Goal: Information Seeking & Learning: Learn about a topic

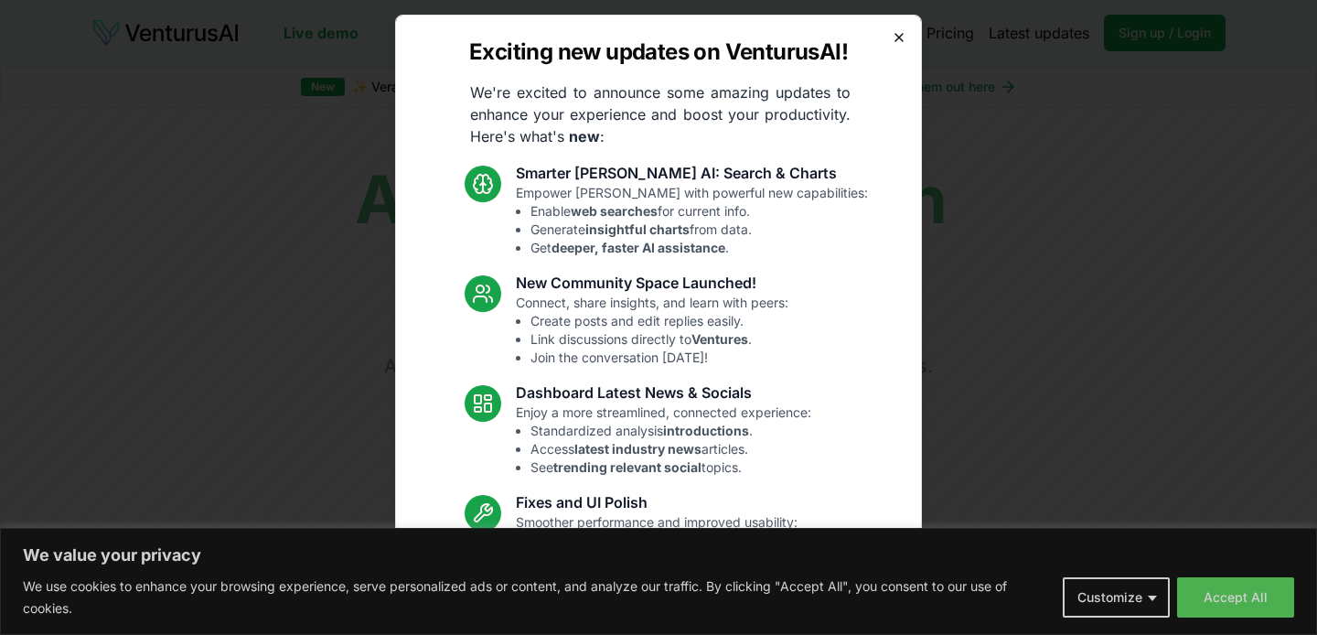
click at [898, 32] on icon "button" at bounding box center [899, 37] width 15 height 15
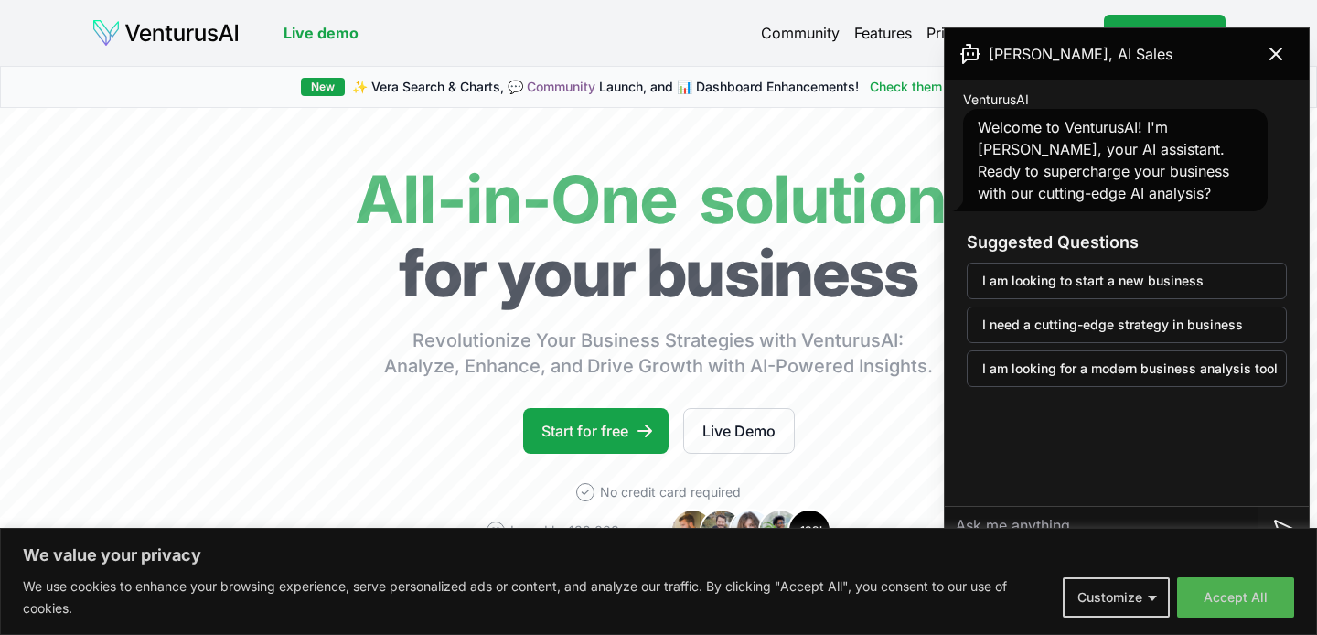
click at [883, 31] on link "Features" at bounding box center [883, 33] width 58 height 22
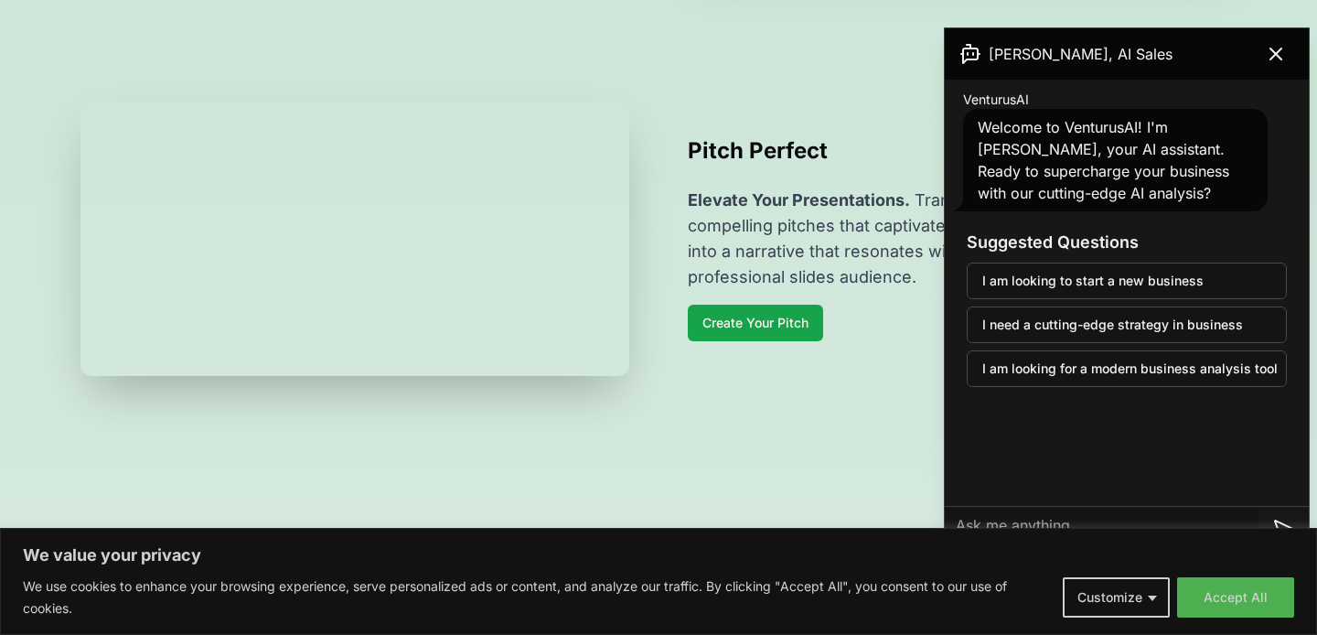
scroll to position [1054, 0]
click at [1273, 50] on icon at bounding box center [1275, 53] width 11 height 11
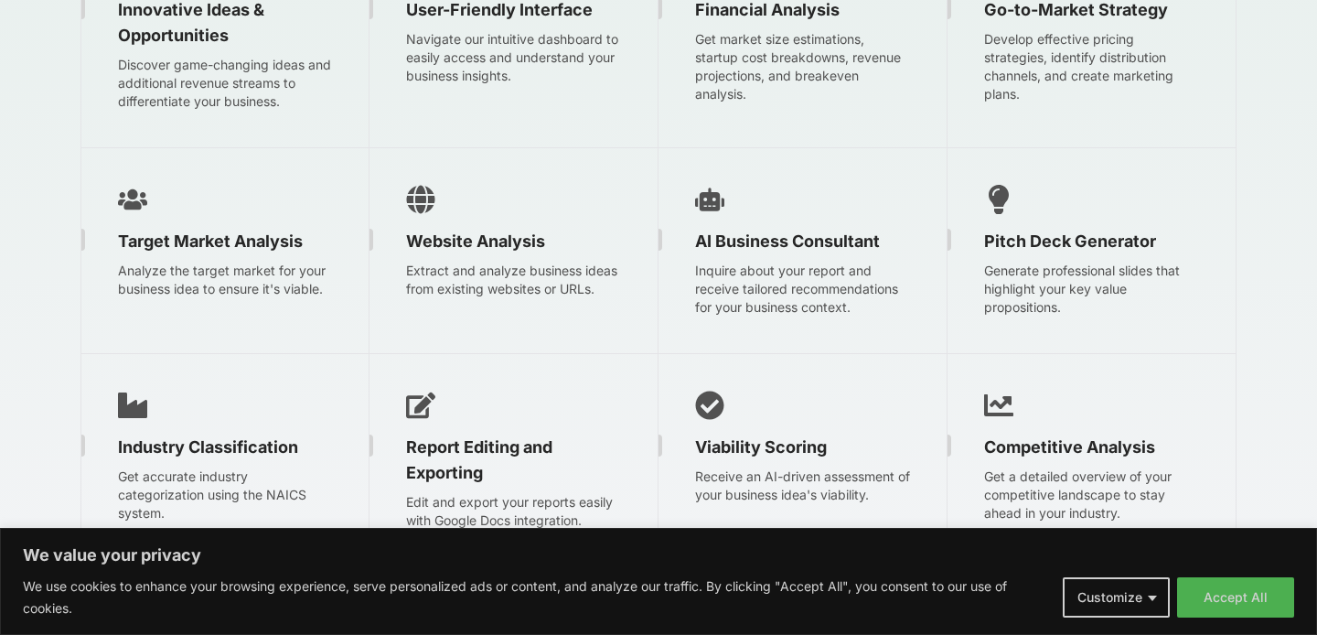
scroll to position [2936, 0]
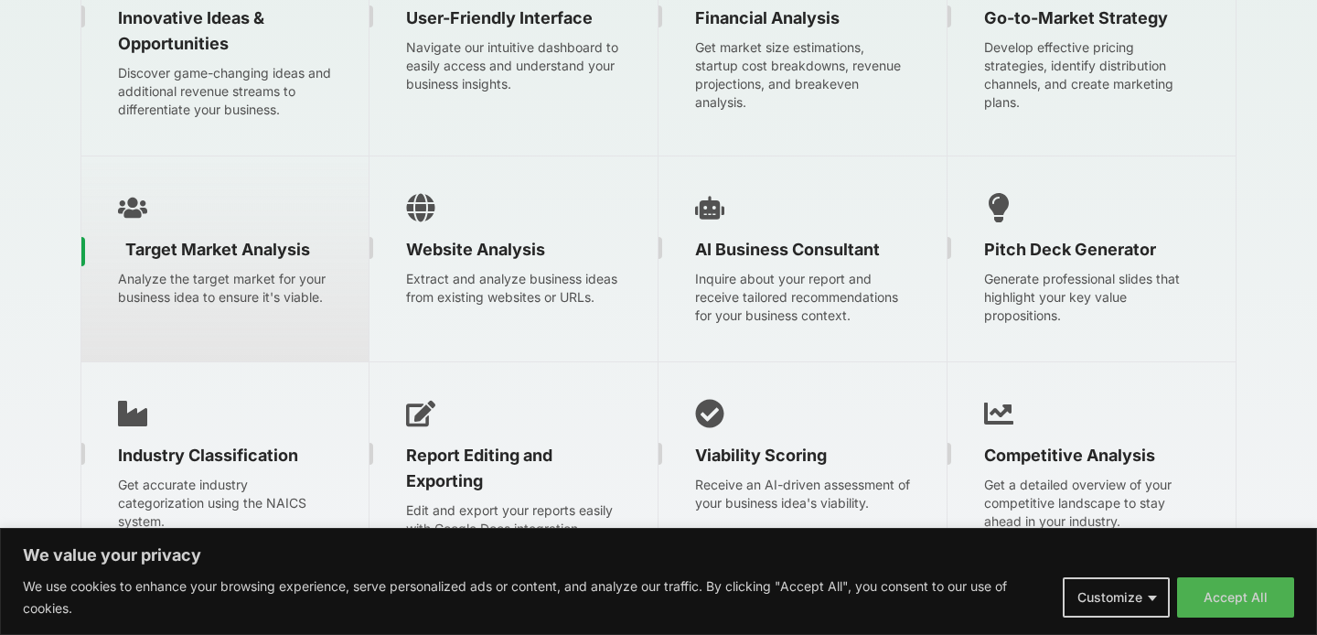
click at [213, 282] on p "Analyze the target market for your business idea to ensure it's viable." at bounding box center [224, 288] width 287 height 37
click at [231, 284] on p "Analyze the target market for your business idea to ensure it's viable." at bounding box center [224, 288] width 287 height 37
click at [137, 204] on icon at bounding box center [132, 207] width 29 height 20
click at [263, 251] on span "Target Market Analysis" at bounding box center [217, 250] width 185 height 26
click at [252, 284] on p "Analyze the target market for your business idea to ensure it's viable." at bounding box center [224, 288] width 287 height 37
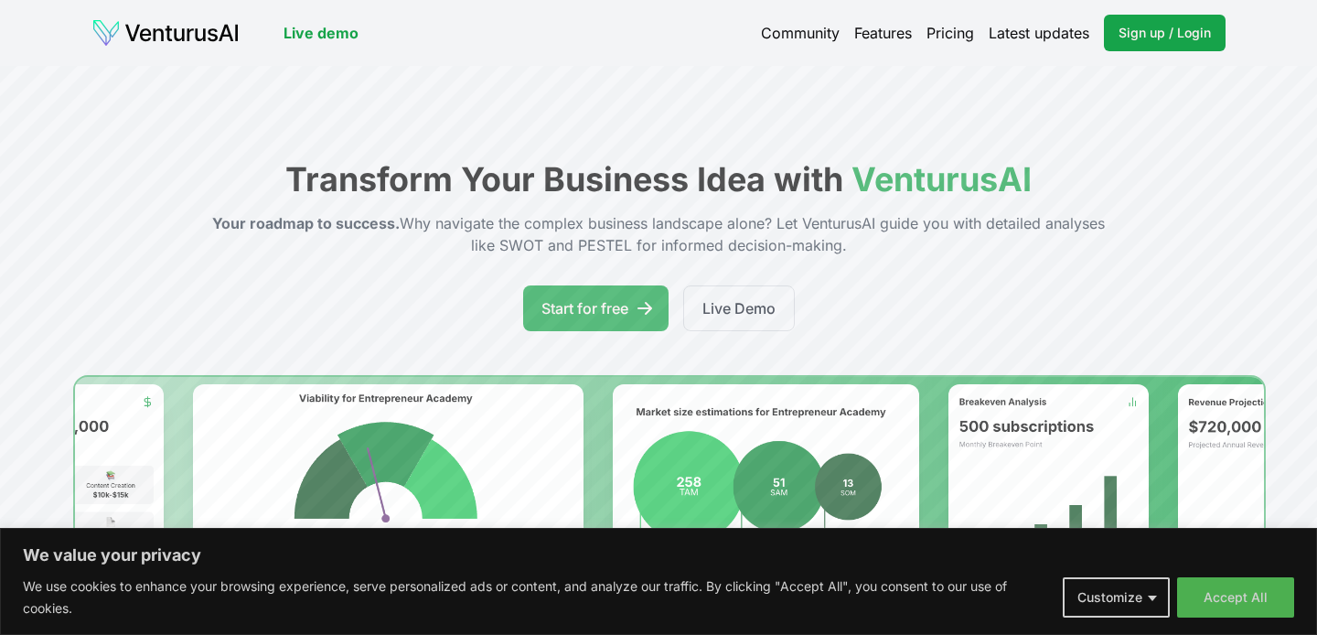
scroll to position [0, 0]
click at [952, 26] on link "Pricing" at bounding box center [950, 33] width 48 height 22
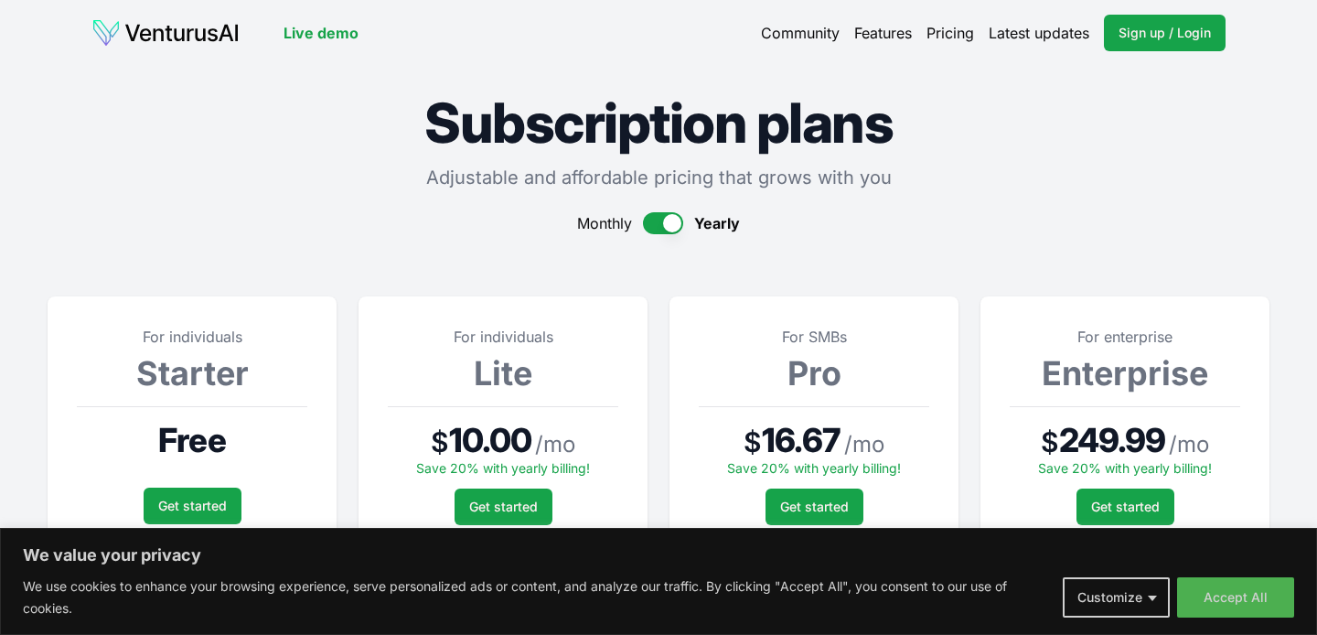
click at [334, 33] on link "Live demo" at bounding box center [321, 33] width 75 height 22
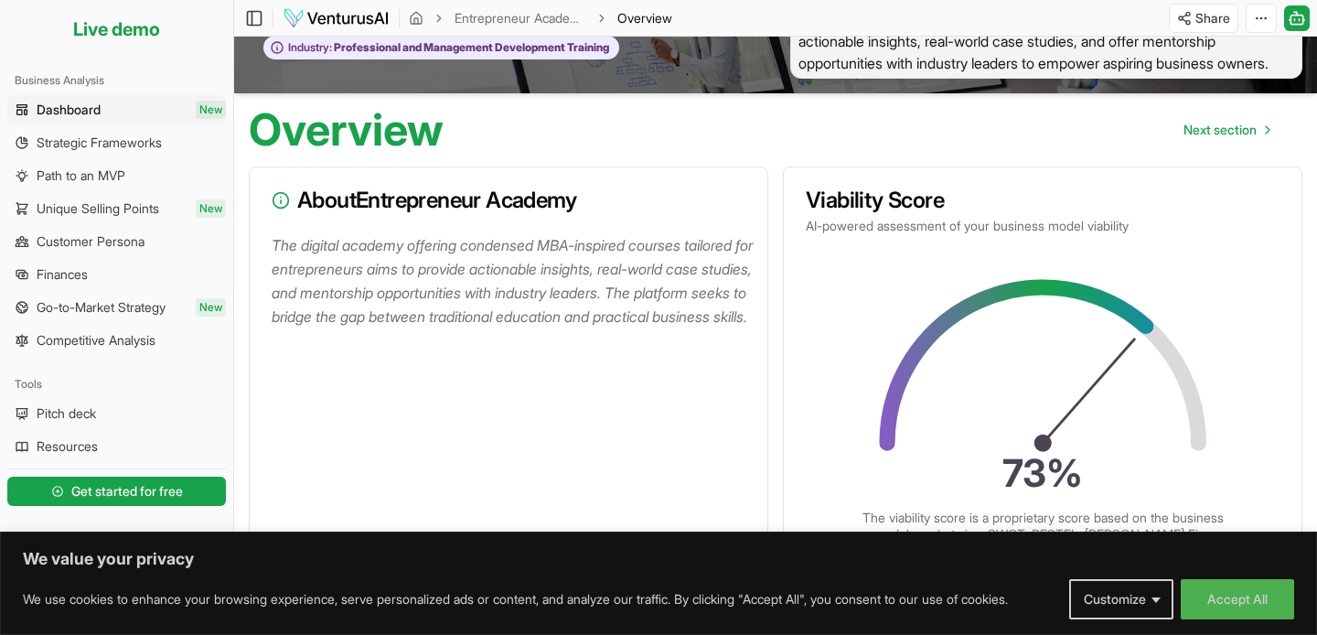
scroll to position [81, 0]
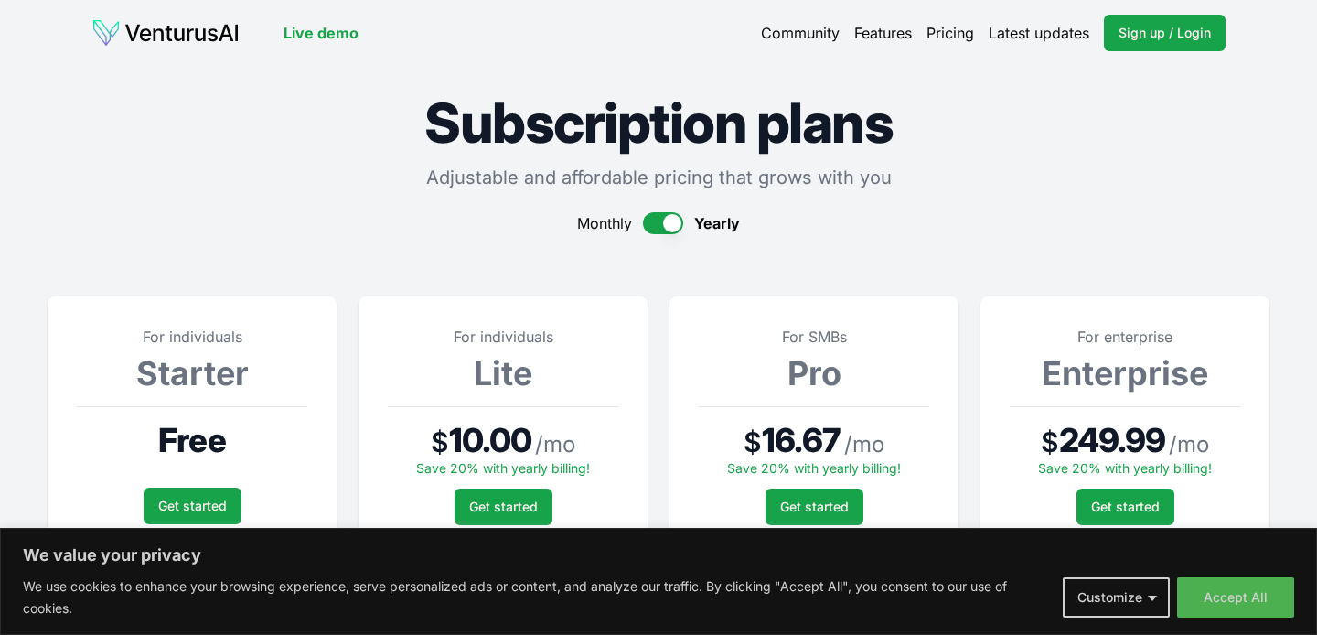
click at [869, 35] on link "Features" at bounding box center [883, 33] width 58 height 22
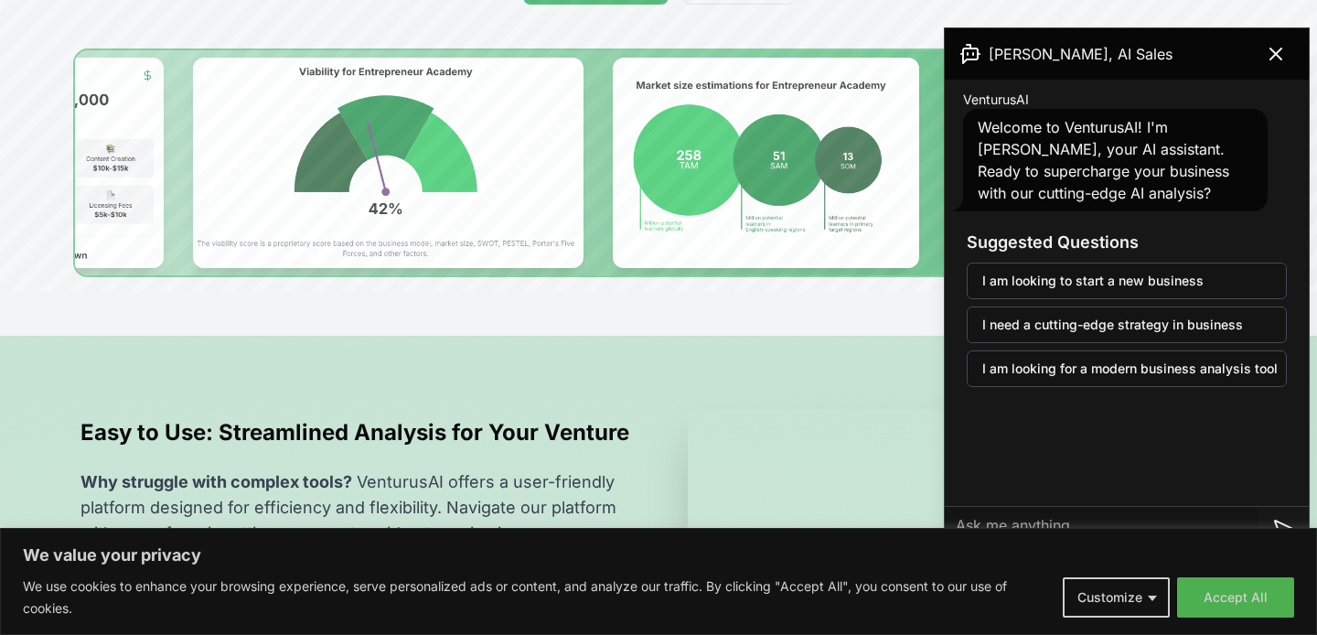
scroll to position [327, 0]
click at [1276, 51] on icon at bounding box center [1276, 54] width 22 height 22
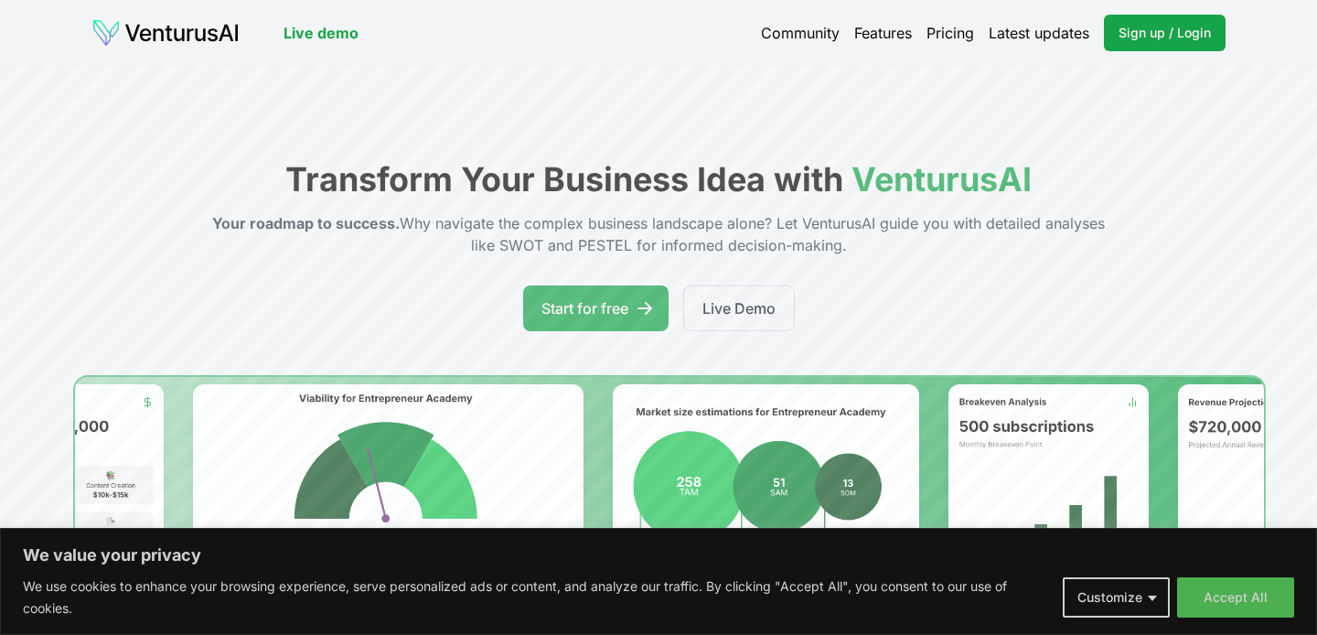
scroll to position [0, 0]
